Goal: Information Seeking & Learning: Check status

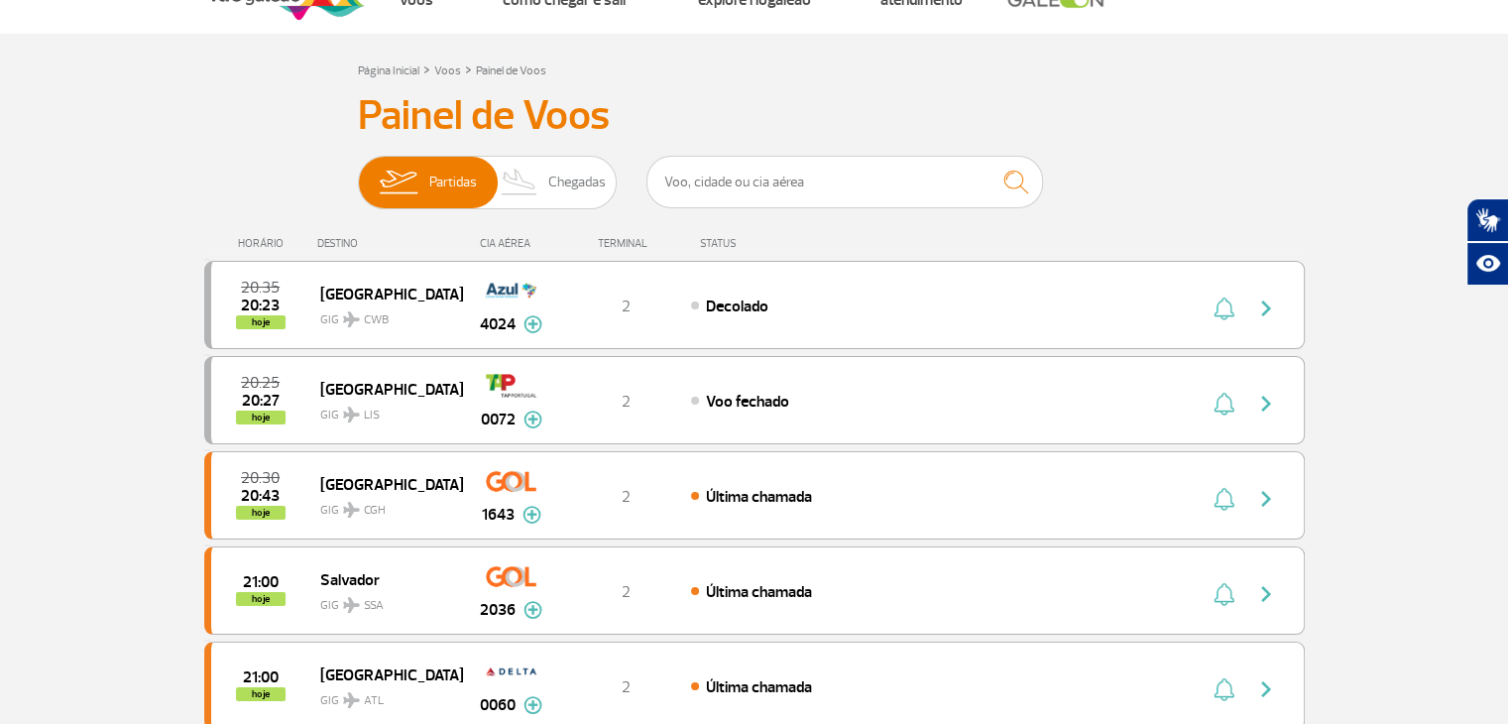
scroll to position [99, 0]
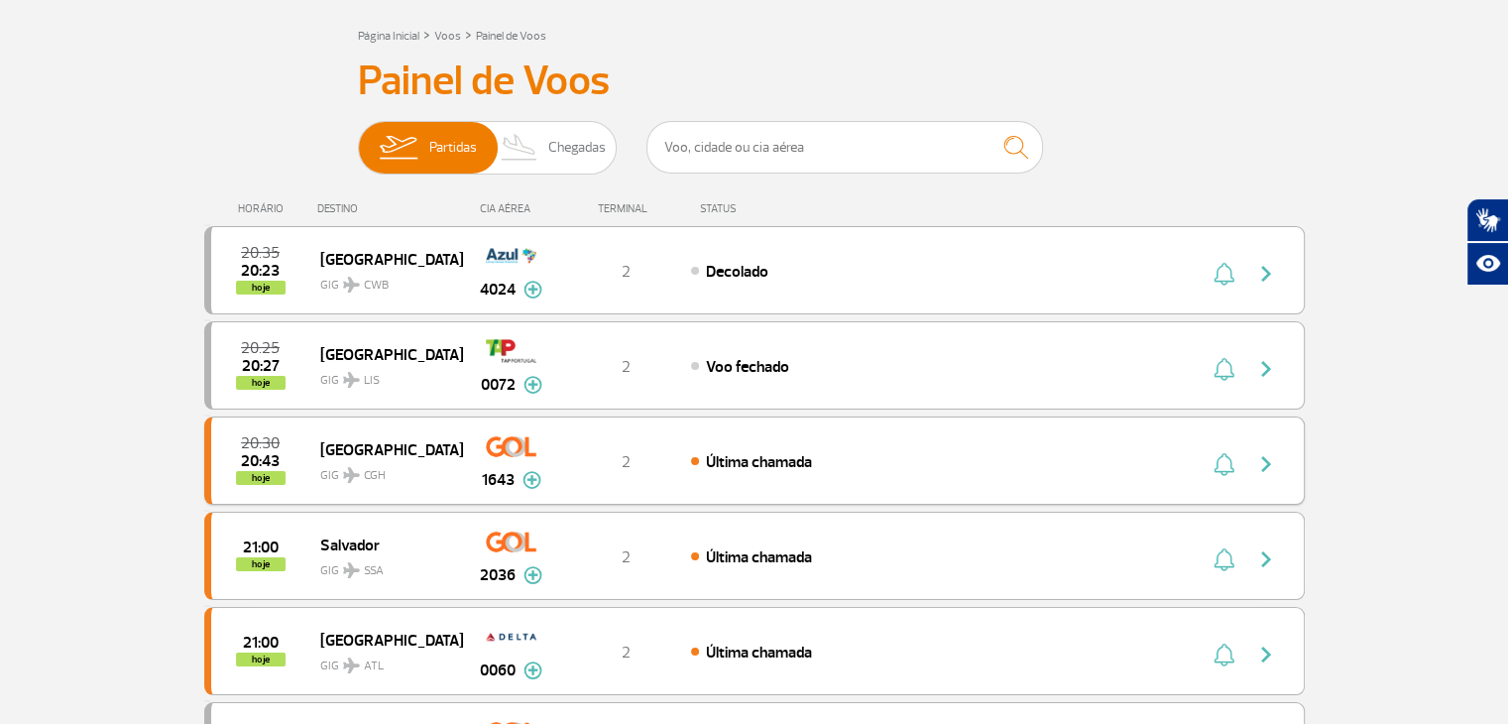
click at [1261, 457] on img "button" at bounding box center [1266, 464] width 24 height 24
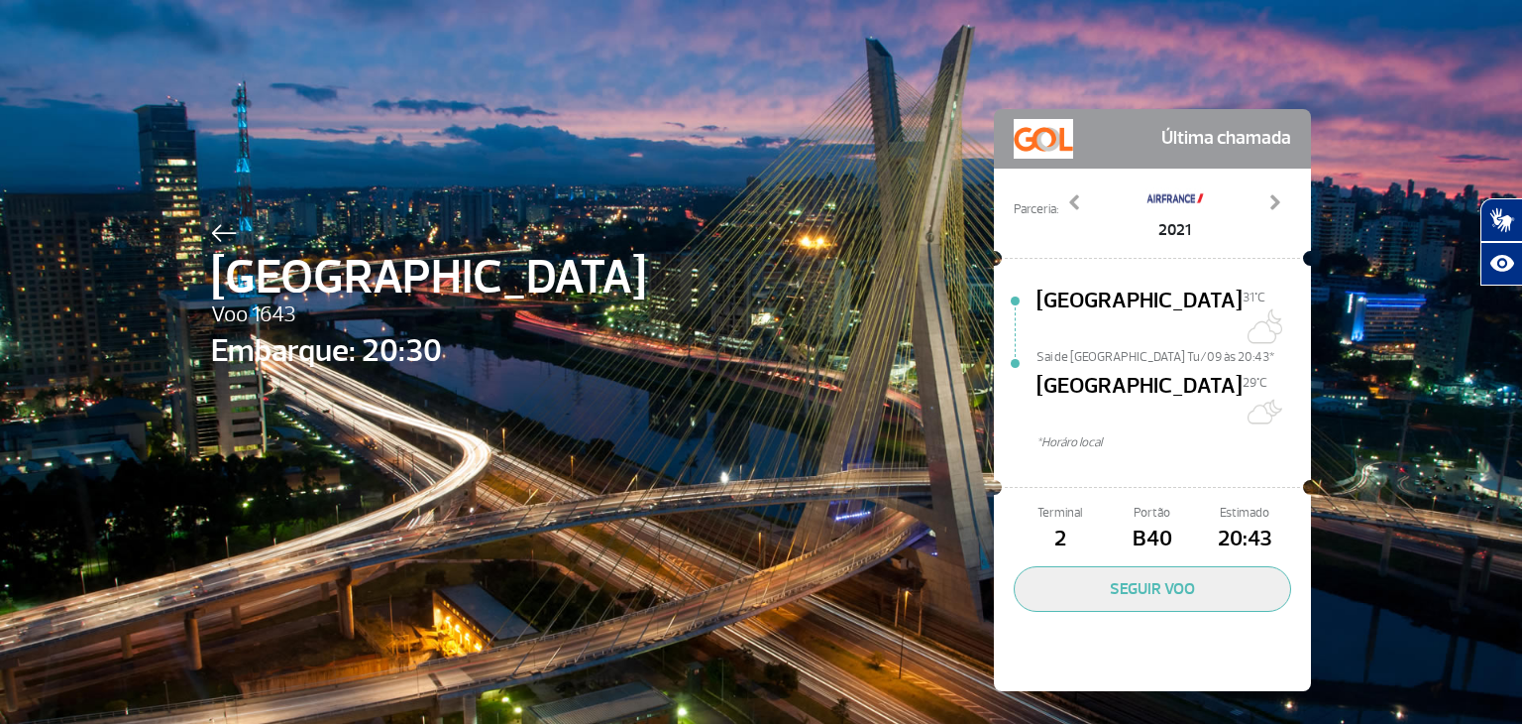
click at [222, 229] on img at bounding box center [224, 233] width 26 height 18
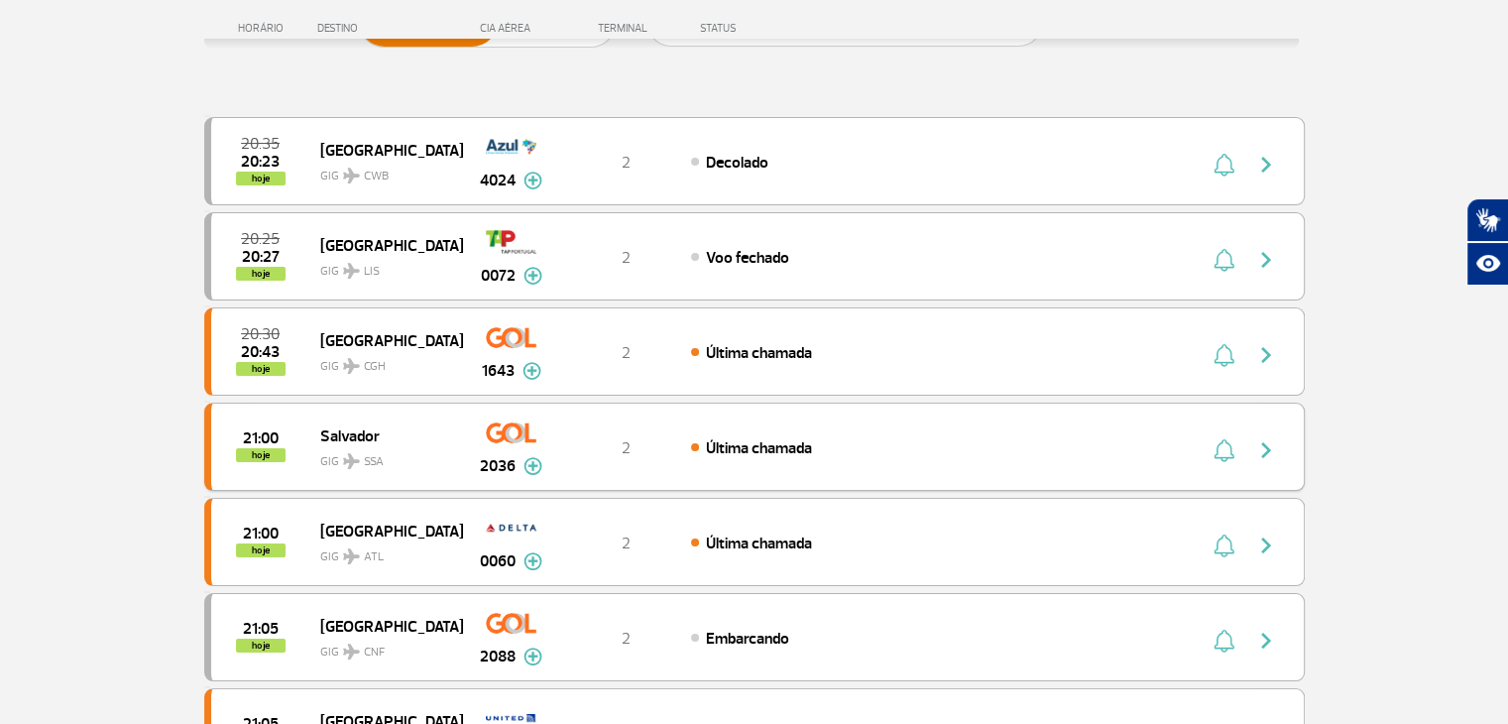
scroll to position [297, 0]
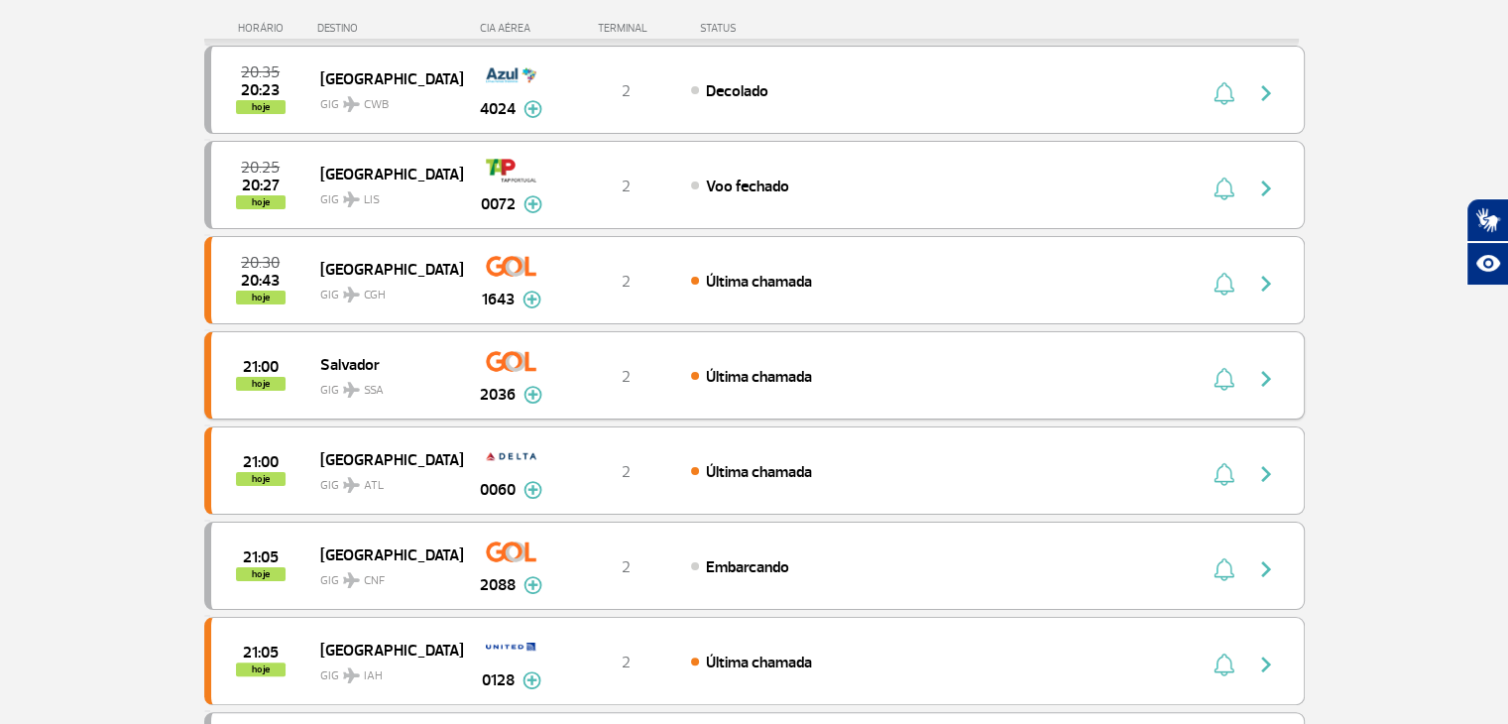
click at [971, 378] on div "Última chamada" at bounding box center [909, 376] width 437 height 22
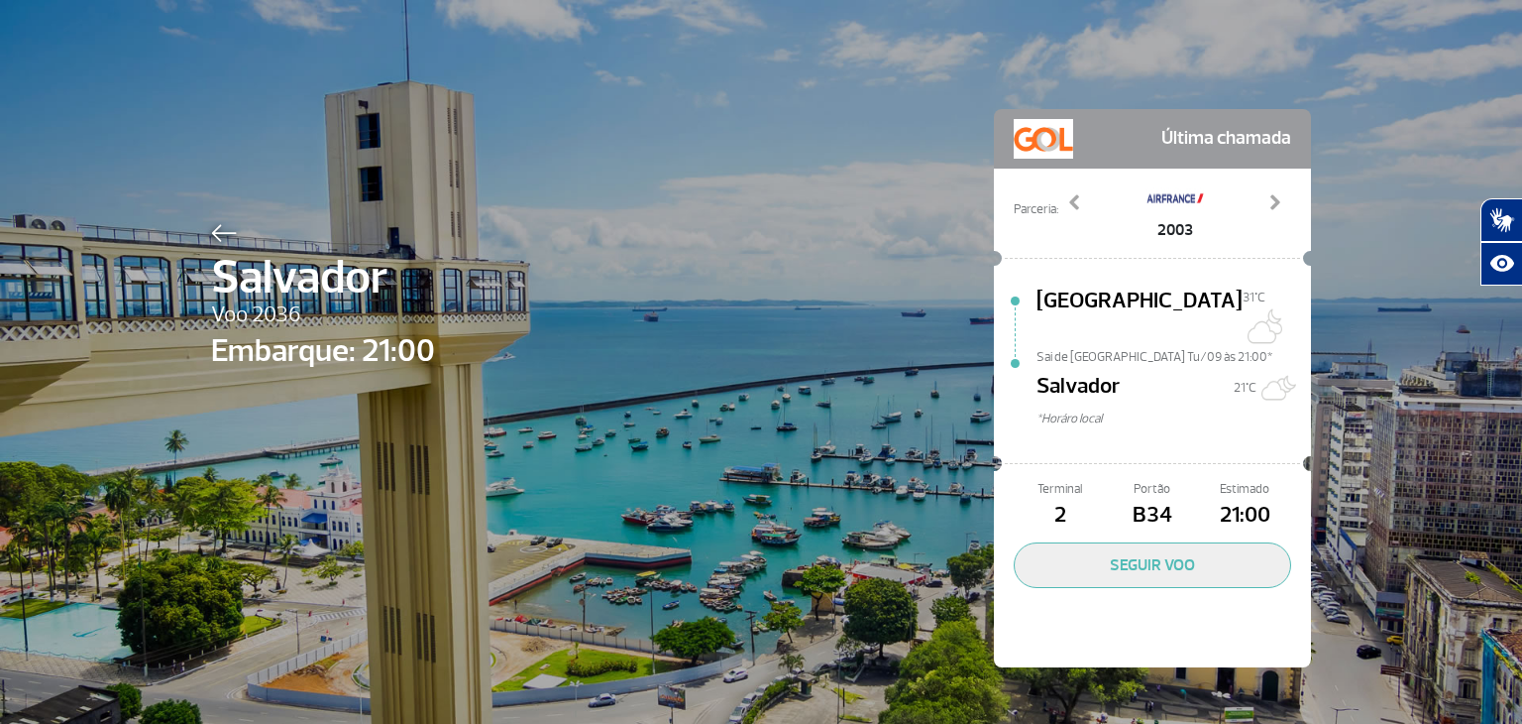
click at [211, 224] on img at bounding box center [224, 233] width 26 height 18
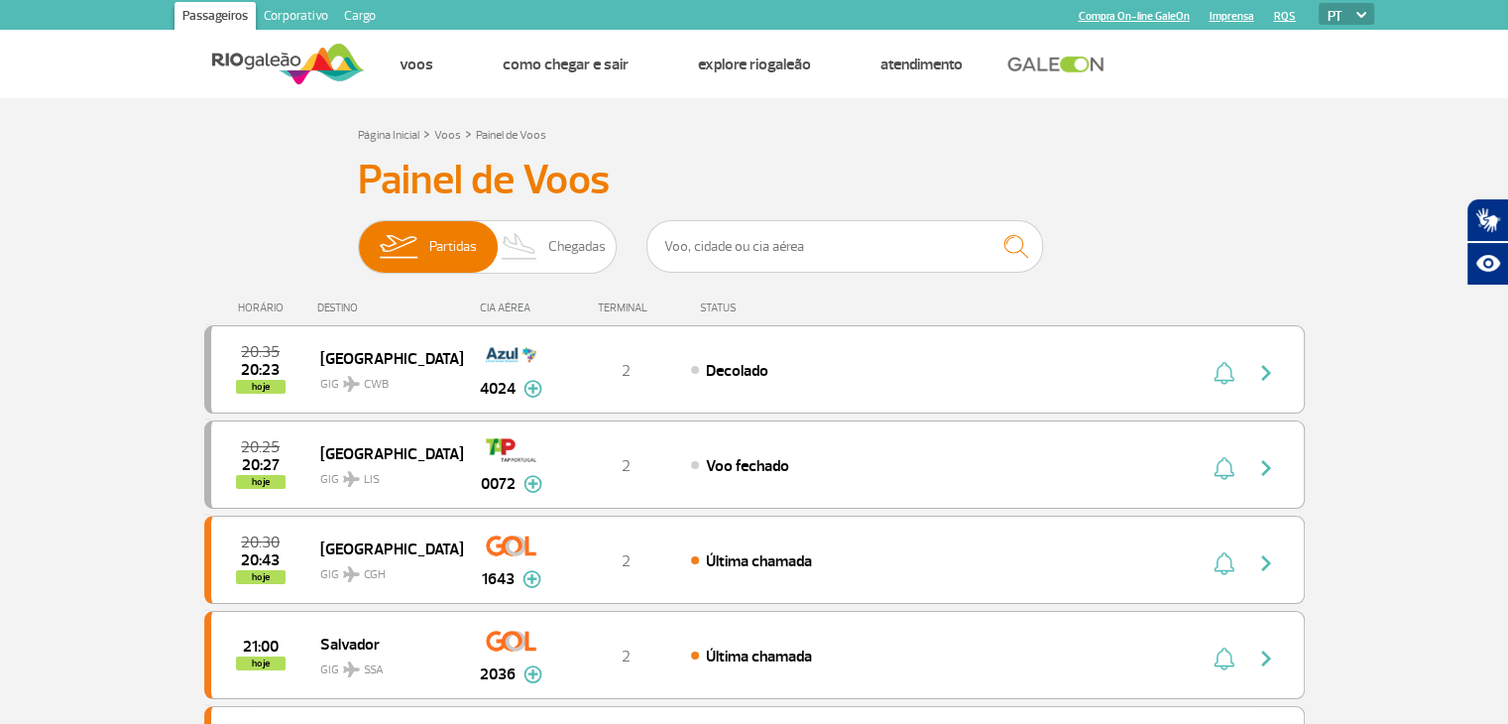
click at [89, 6] on div "Passageiros Corporativo Cargo Compra On-line GaleOn Imprensa RQS PT ENG ESP" at bounding box center [754, 15] width 1508 height 30
